Goal: Information Seeking & Learning: Compare options

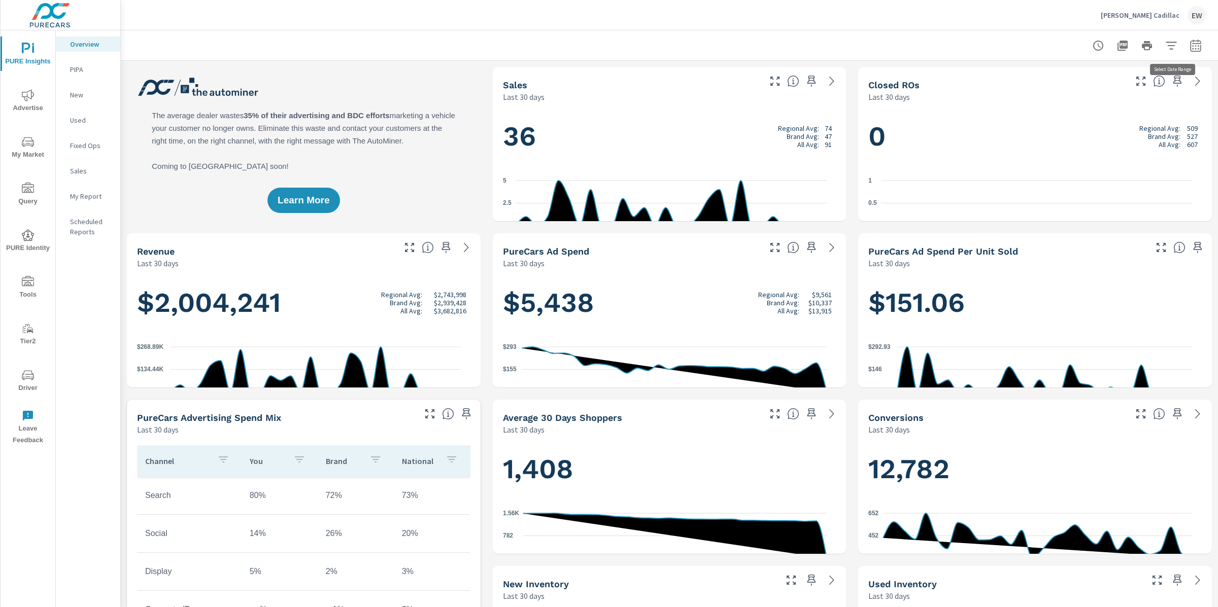
click at [1189, 47] on icon "button" at bounding box center [1195, 46] width 12 height 12
select select "Last 30 days"
click at [1085, 122] on p "+ Add comparison" at bounding box center [1115, 116] width 130 height 12
select select "Previous period"
click at [1083, 177] on span "Apply" at bounding box center [1082, 173] width 42 height 10
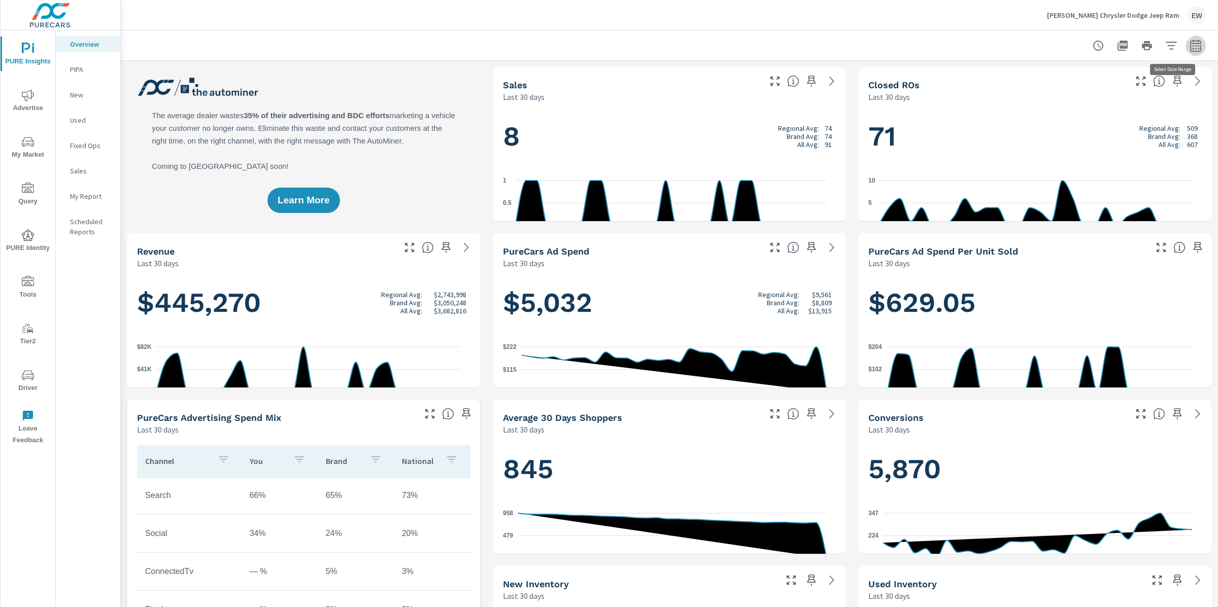
click at [1189, 44] on icon "button" at bounding box center [1195, 46] width 12 height 12
select select "Last 30 days"
click at [1109, 120] on p "+ Add comparison" at bounding box center [1115, 116] width 130 height 12
select select "Previous period"
click at [1084, 177] on span "Apply" at bounding box center [1082, 173] width 42 height 10
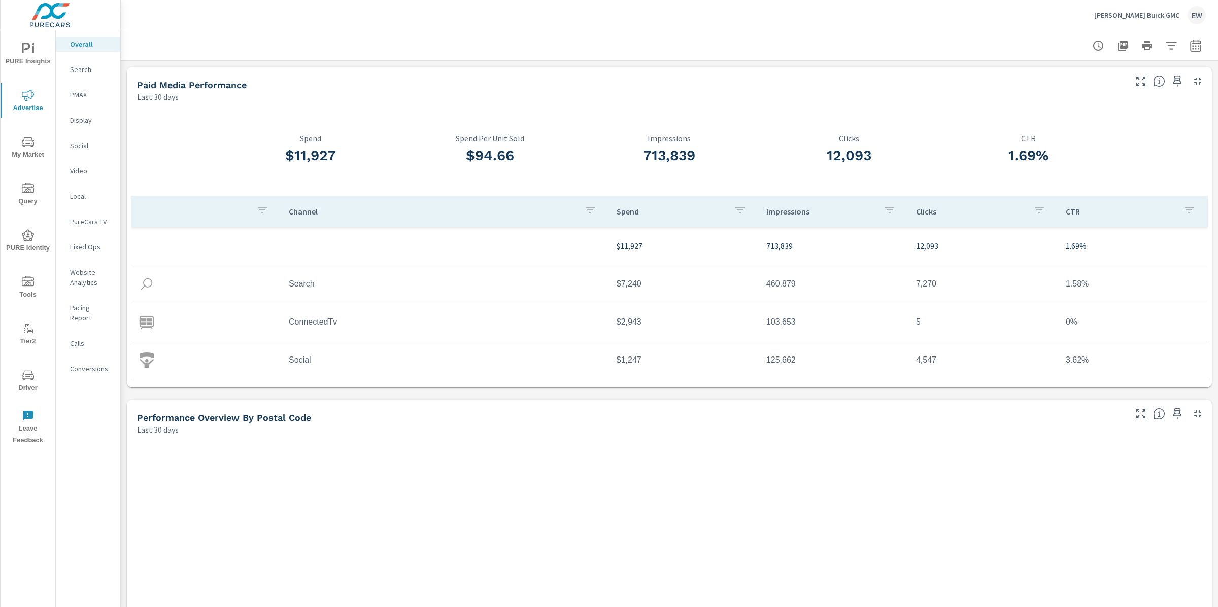
click at [21, 54] on span "PURE Insights" at bounding box center [28, 55] width 49 height 25
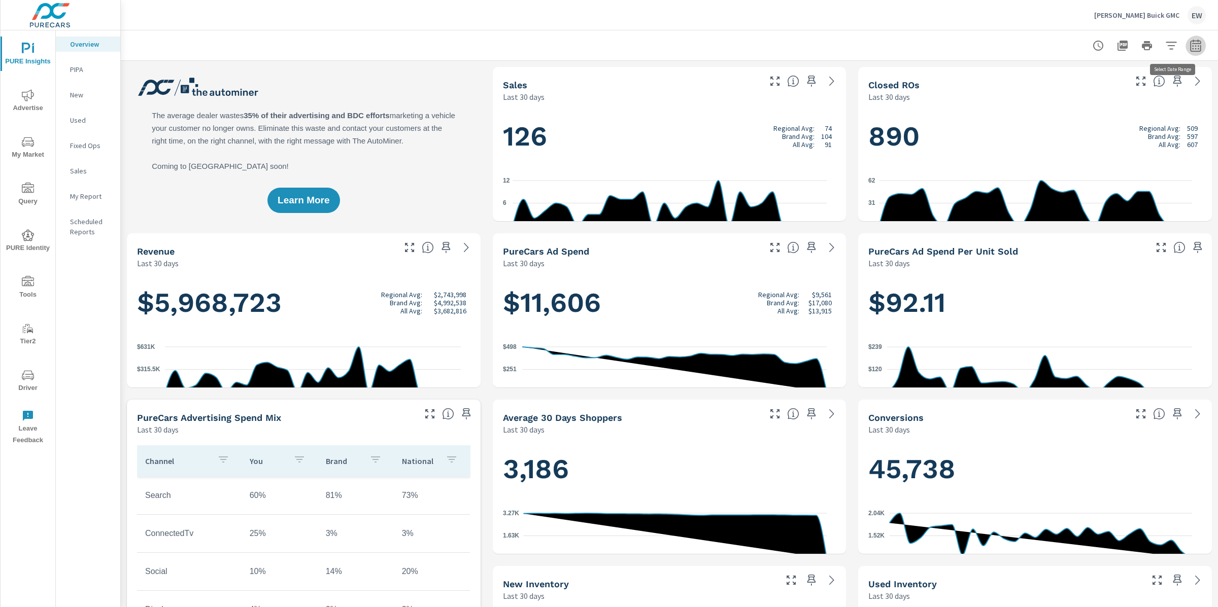
click at [1189, 45] on icon "button" at bounding box center [1195, 46] width 12 height 12
select select "Last 30 days"
click at [1090, 122] on p "+ Add comparison" at bounding box center [1115, 116] width 130 height 12
select select "Previous period"
click at [1074, 178] on span "Apply" at bounding box center [1082, 173] width 42 height 10
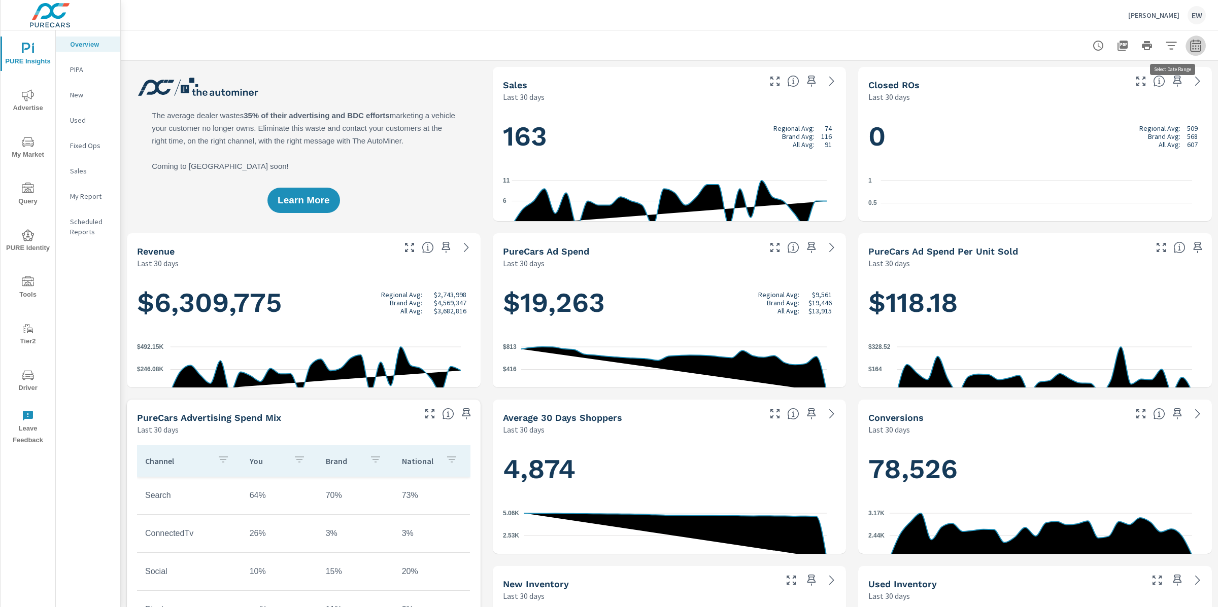
click at [1189, 46] on icon "button" at bounding box center [1195, 46] width 12 height 12
select select "Last 30 days"
click at [1085, 120] on p "+ Add comparison" at bounding box center [1115, 116] width 130 height 12
select select "Previous period"
click at [1080, 178] on span "Apply" at bounding box center [1082, 173] width 42 height 10
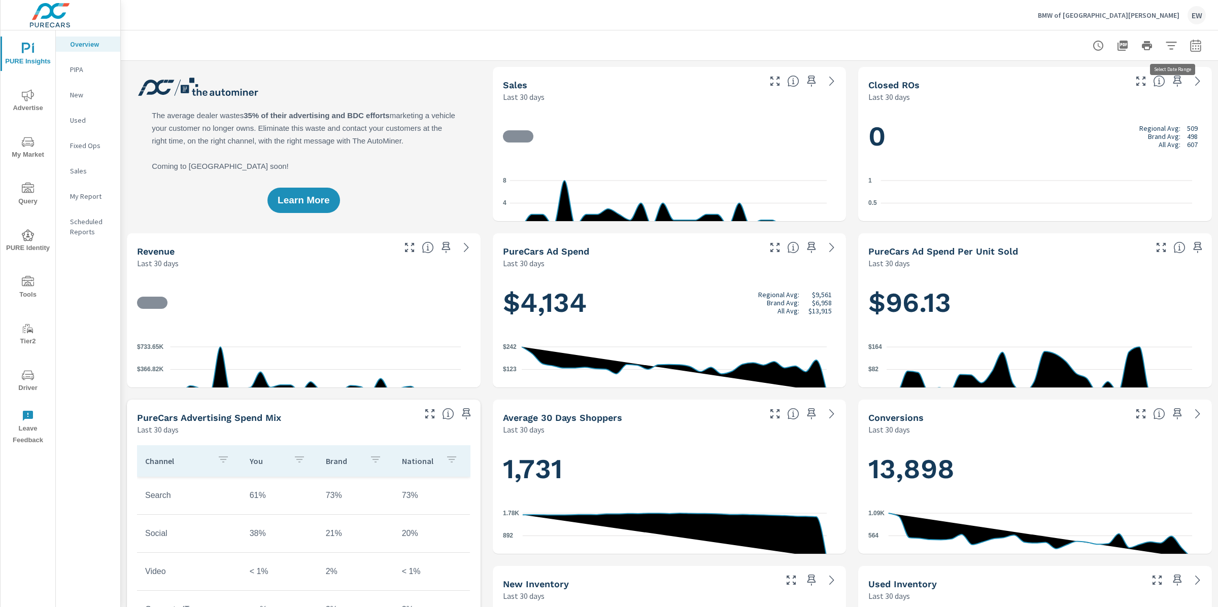
click at [1189, 46] on icon "button" at bounding box center [1195, 46] width 12 height 12
select select "Last 30 days"
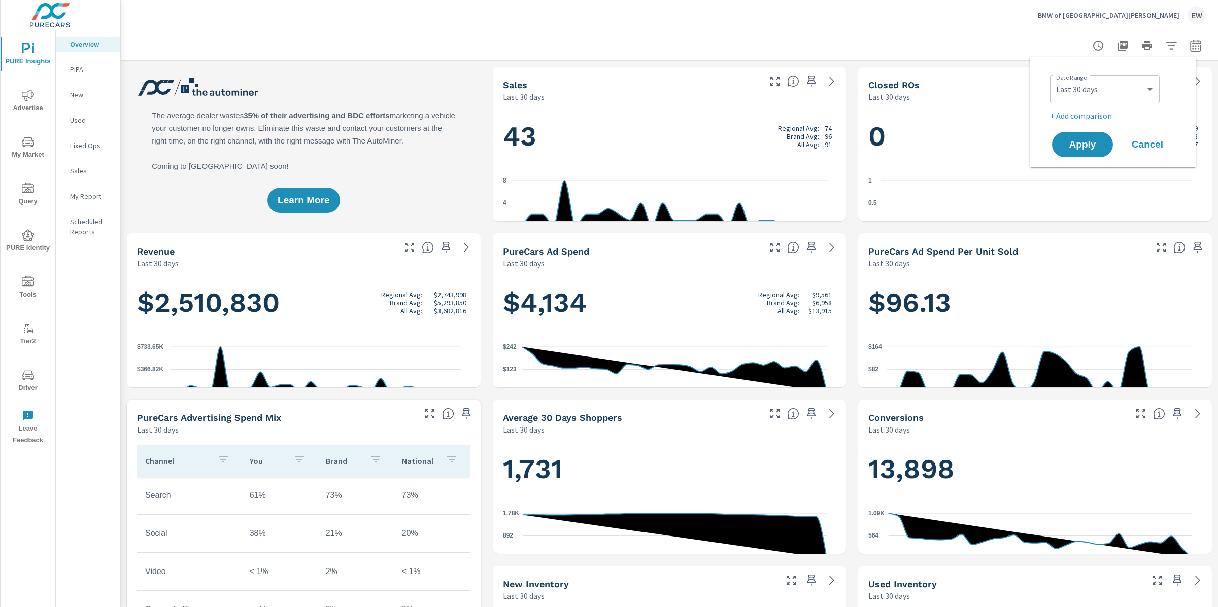
click at [1096, 119] on p "+ Add comparison" at bounding box center [1115, 116] width 130 height 12
select select "Previous period"
click at [1081, 178] on span "Apply" at bounding box center [1082, 173] width 42 height 10
